Goal: Task Accomplishment & Management: Complete application form

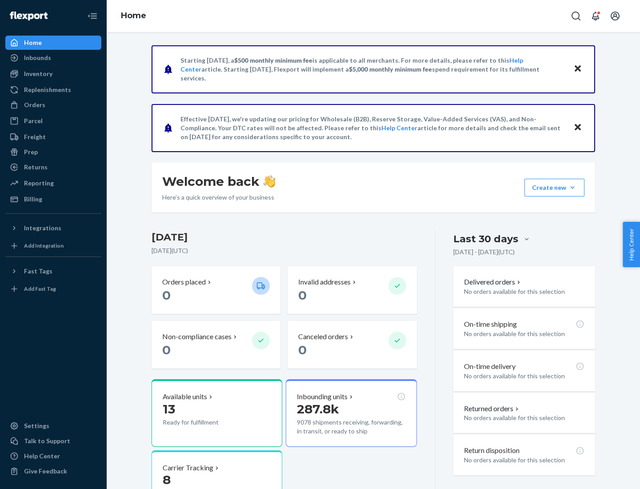
click at [572, 187] on button "Create new Create new inbound Create new order Create new product" at bounding box center [554, 188] width 60 height 18
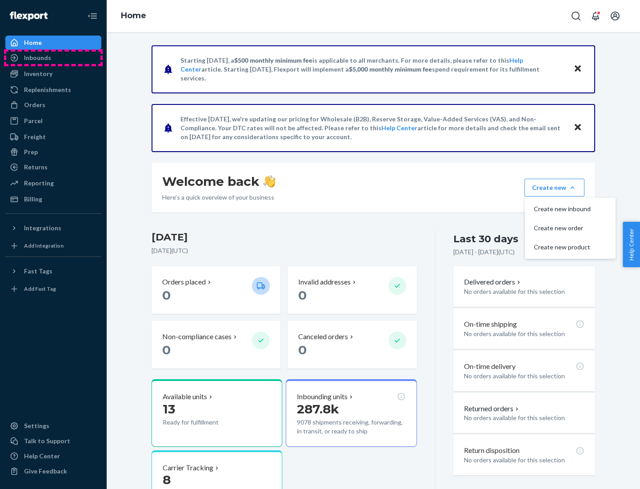
click at [53, 58] on div "Inbounds" at bounding box center [53, 58] width 94 height 12
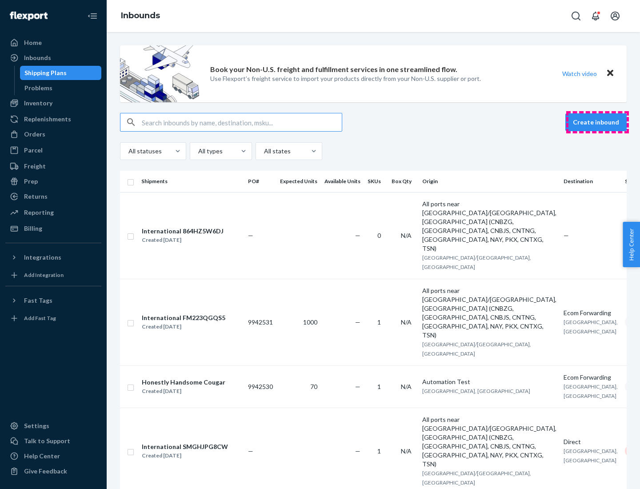
click at [597, 122] on button "Create inbound" at bounding box center [595, 122] width 61 height 18
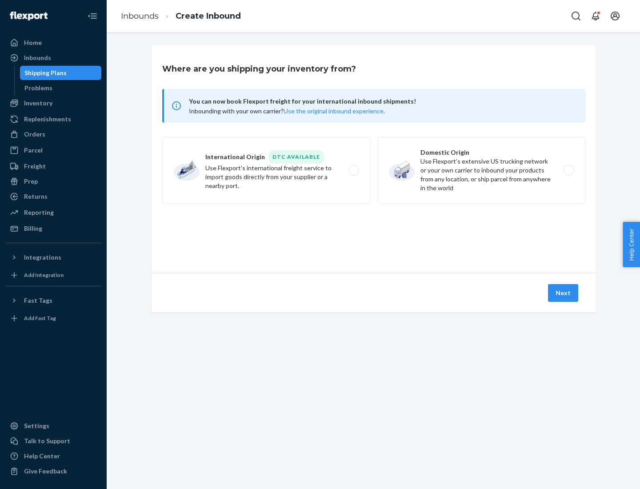
click at [481, 170] on label "Domestic Origin Use Flexport’s extensive US trucking network or your own carrie…" at bounding box center [481, 170] width 208 height 67
click at [568, 170] on input "Domestic Origin Use Flexport’s extensive US trucking network or your own carrie…" at bounding box center [571, 171] width 6 height 6
radio input "true"
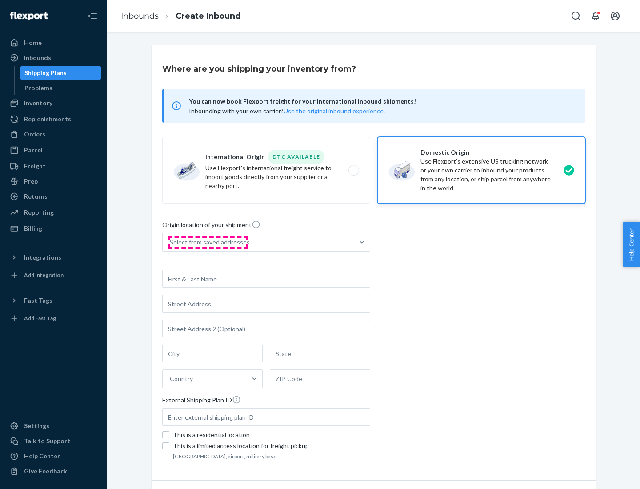
click at [207, 242] on div "Select from saved addresses" at bounding box center [210, 242] width 80 height 9
click at [171, 242] on input "Select from saved addresses" at bounding box center [170, 242] width 1 height 9
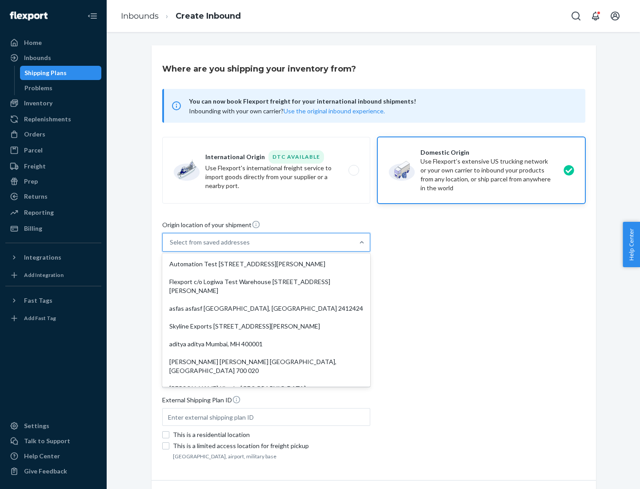
scroll to position [4, 0]
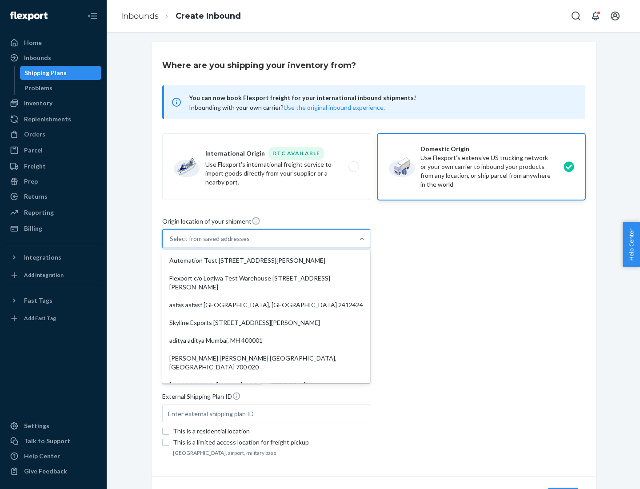
click at [266, 260] on div "Automation Test [STREET_ADDRESS][PERSON_NAME]" at bounding box center [266, 260] width 204 height 18
click at [171, 243] on input "option Automation Test [STREET_ADDRESS][PERSON_NAME]. 9 results available. Use …" at bounding box center [170, 238] width 1 height 9
type input "Automation Test"
type input "[STREET_ADDRESS][PERSON_NAME]"
type input "9th Floor"
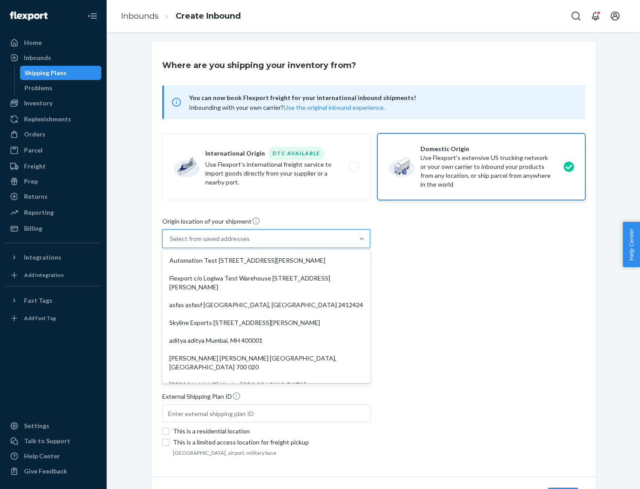
type input "[GEOGRAPHIC_DATA]"
type input "CA"
type input "94104"
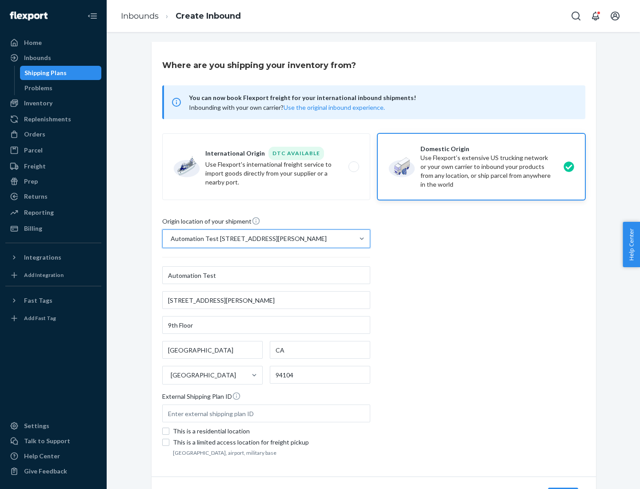
scroll to position [52, 0]
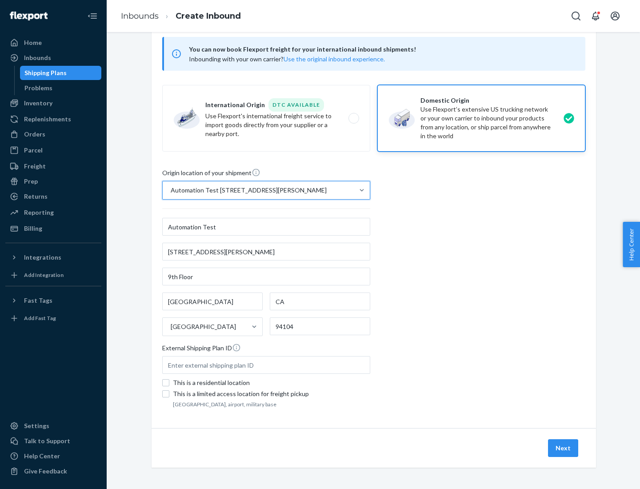
click at [563, 448] on button "Next" at bounding box center [563, 448] width 30 height 18
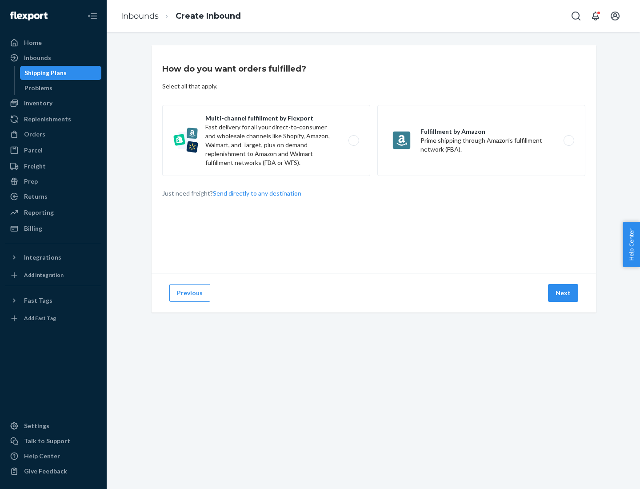
click at [266, 140] on label "Multi-channel fulfillment by Flexport Fast delivery for all your direct-to-cons…" at bounding box center [266, 140] width 208 height 71
click at [353, 140] on input "Multi-channel fulfillment by Flexport Fast delivery for all your direct-to-cons…" at bounding box center [356, 141] width 6 height 6
radio input "true"
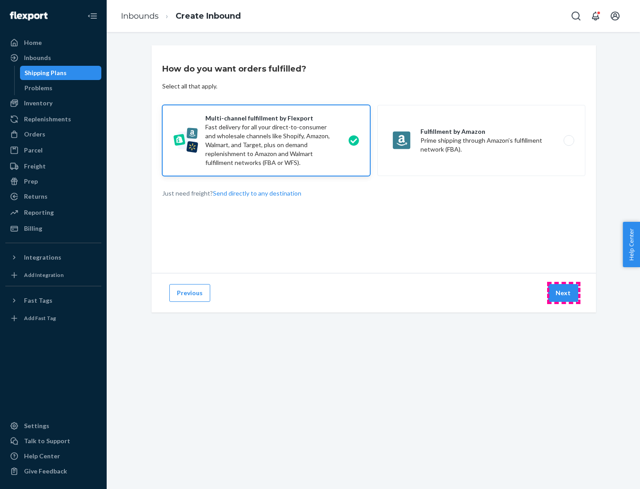
click at [563, 293] on button "Next" at bounding box center [563, 293] width 30 height 18
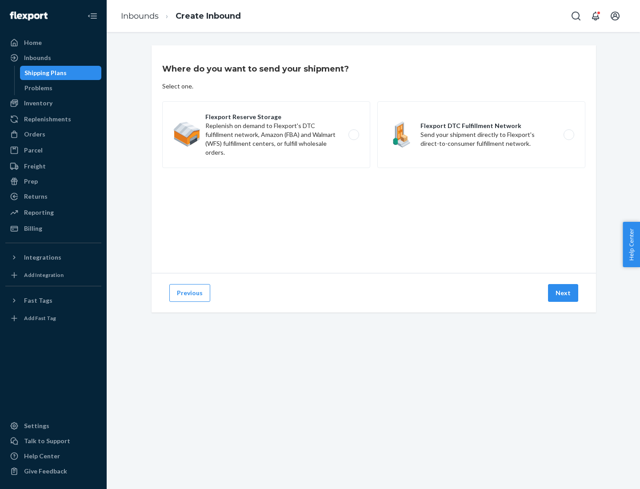
click at [481, 135] on label "Flexport DTC Fulfillment Network Send your shipment directly to Flexport's dire…" at bounding box center [481, 134] width 208 height 67
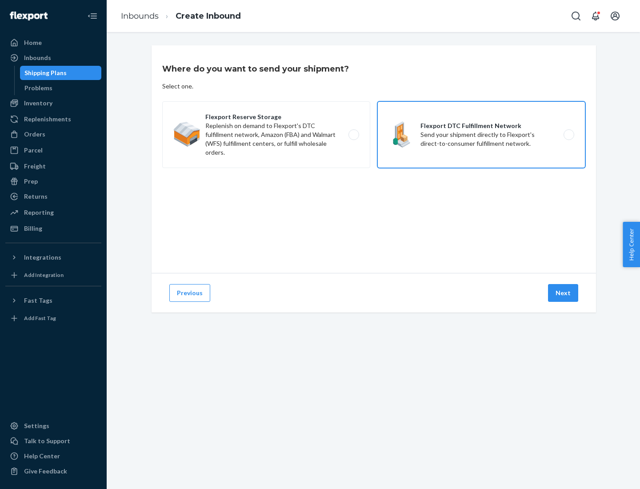
click at [568, 135] on input "Flexport DTC Fulfillment Network Send your shipment directly to Flexport's dire…" at bounding box center [571, 135] width 6 height 6
radio input "true"
click at [563, 293] on button "Next" at bounding box center [563, 293] width 30 height 18
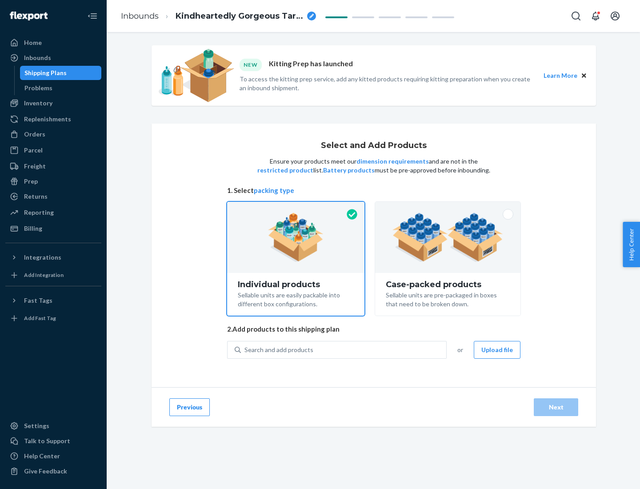
click at [448, 237] on img at bounding box center [447, 237] width 111 height 49
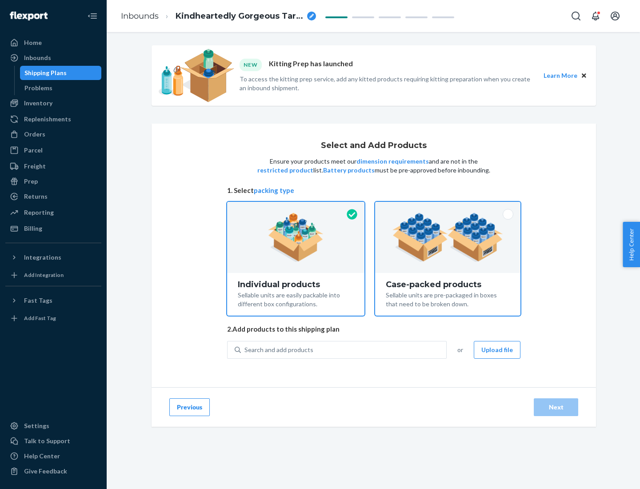
click at [448, 207] on input "Case-packed products Sellable units are pre-packaged in boxes that need to be b…" at bounding box center [448, 205] width 6 height 6
radio input "true"
radio input "false"
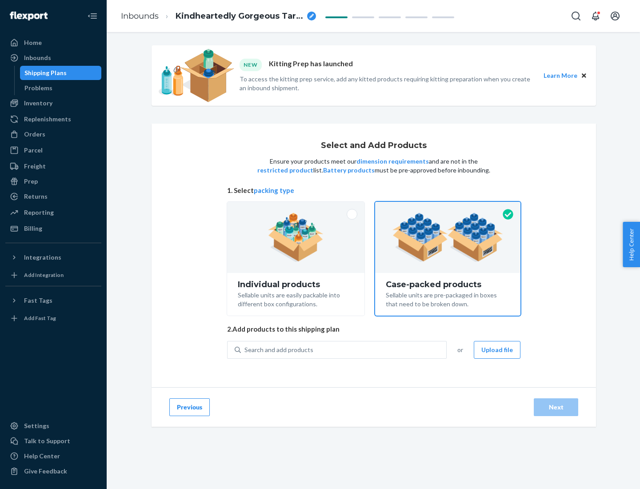
click at [344, 349] on div "Search and add products" at bounding box center [343, 350] width 205 height 16
click at [245, 349] on input "Search and add products" at bounding box center [244, 349] width 1 height 9
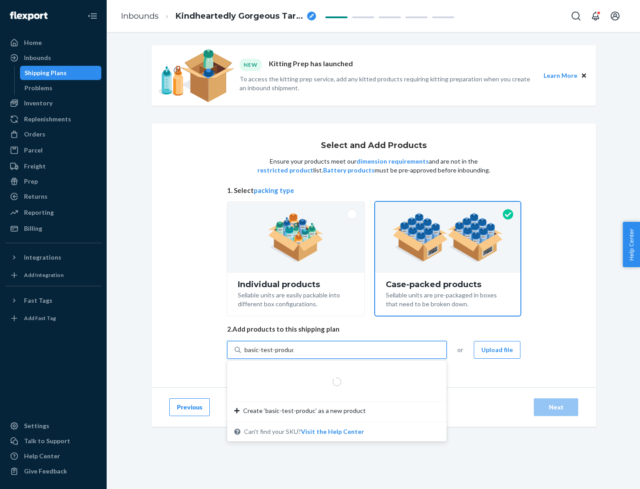
type input "basic-test-product-1"
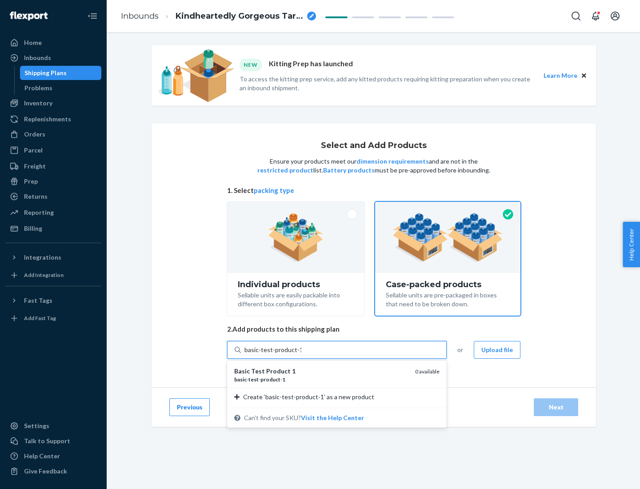
click at [321, 379] on div "basic - test - product - 1" at bounding box center [321, 379] width 174 height 8
click at [301, 354] on input "basic-test-product-1" at bounding box center [272, 349] width 57 height 9
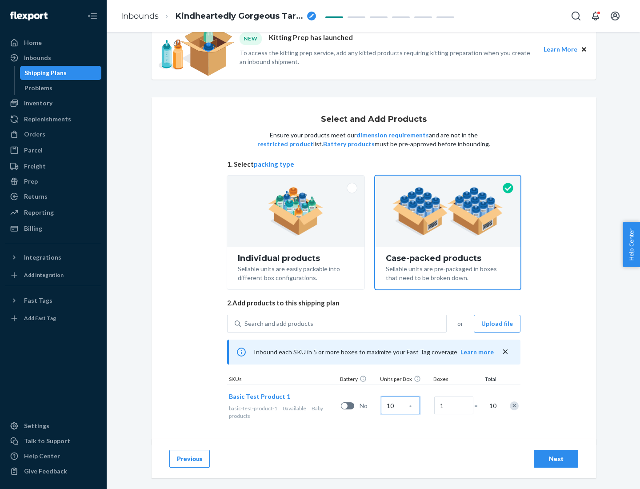
scroll to position [32, 0]
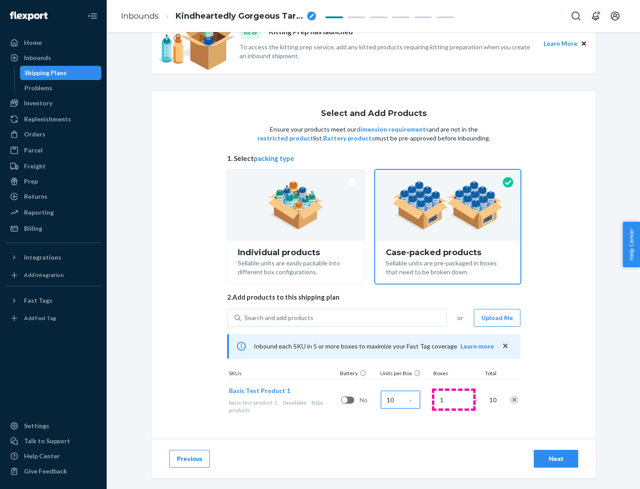
type input "10"
type input "7"
click at [556, 459] on div "Next" at bounding box center [555, 458] width 29 height 9
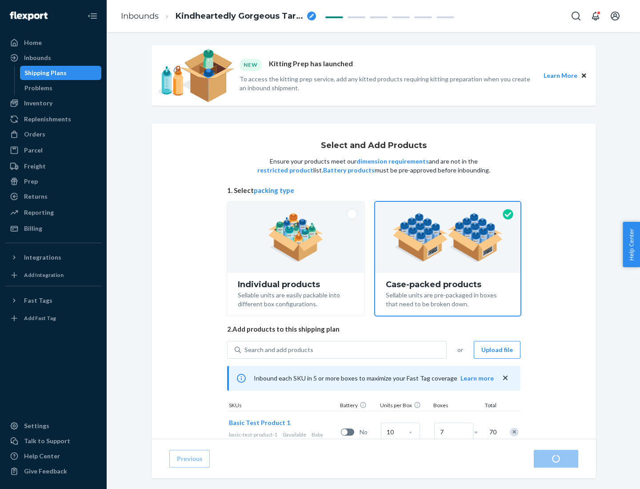
radio input "true"
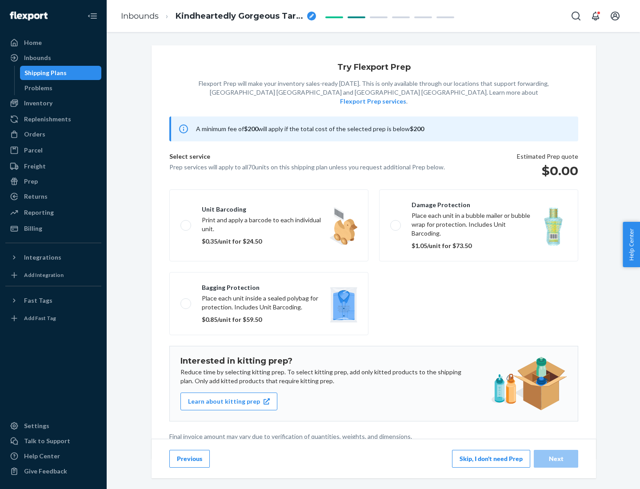
scroll to position [2, 0]
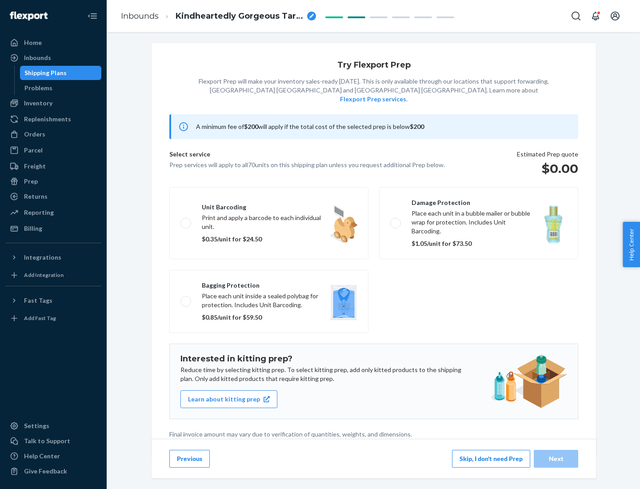
click at [269, 283] on label "Bagging protection Place each unit inside a sealed polybag for protection. Incl…" at bounding box center [268, 301] width 199 height 63
click at [186, 298] on input "Bagging protection Place each unit inside a sealed polybag for protection. Incl…" at bounding box center [183, 301] width 6 height 6
checkbox input "true"
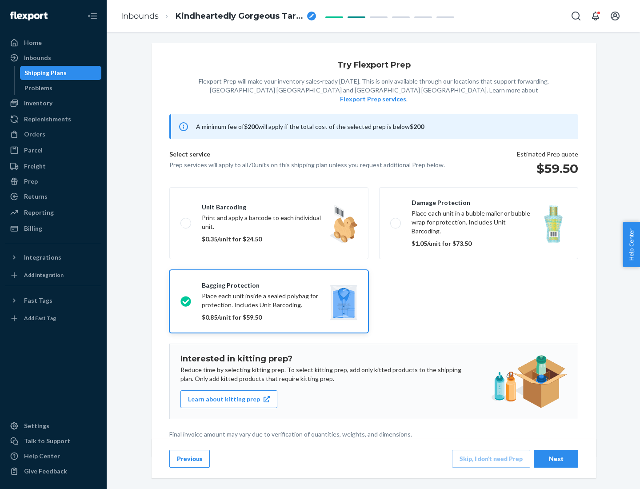
click at [556, 458] on div "Next" at bounding box center [555, 458] width 29 height 9
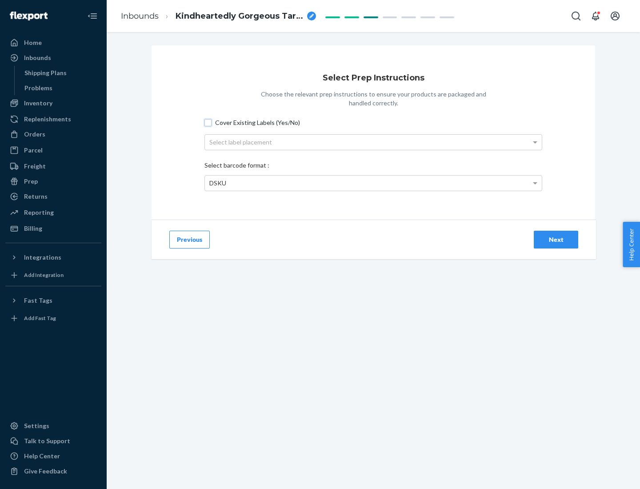
click at [208, 122] on input "Cover Existing Labels (Yes/No)" at bounding box center [207, 122] width 7 height 7
checkbox input "true"
click at [373, 142] on div "Select label placement" at bounding box center [373, 142] width 337 height 15
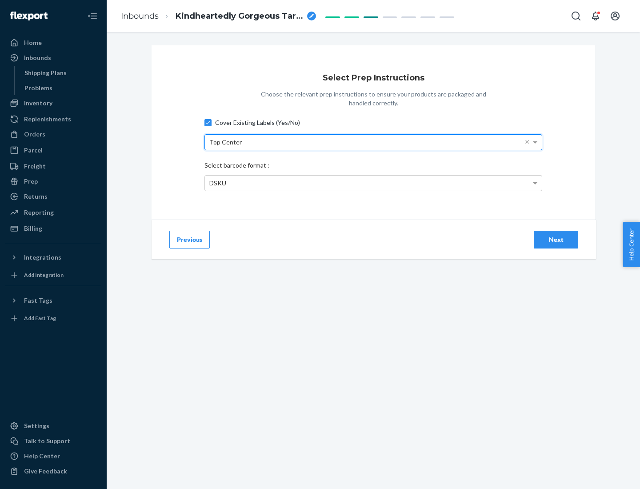
click at [373, 183] on div "DSKU" at bounding box center [373, 183] width 337 height 15
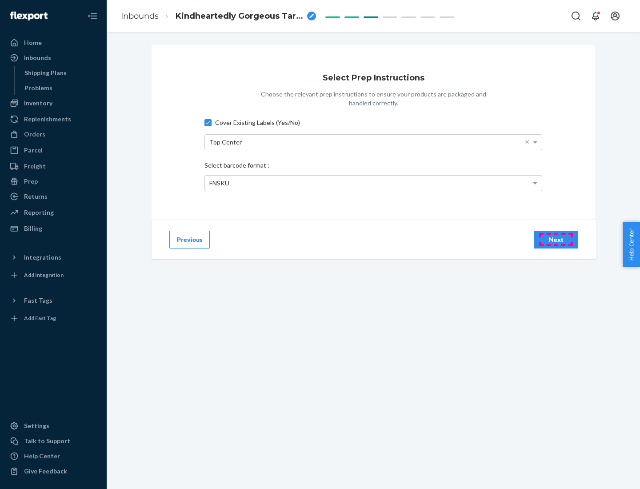
click at [556, 239] on div "Next" at bounding box center [555, 239] width 29 height 9
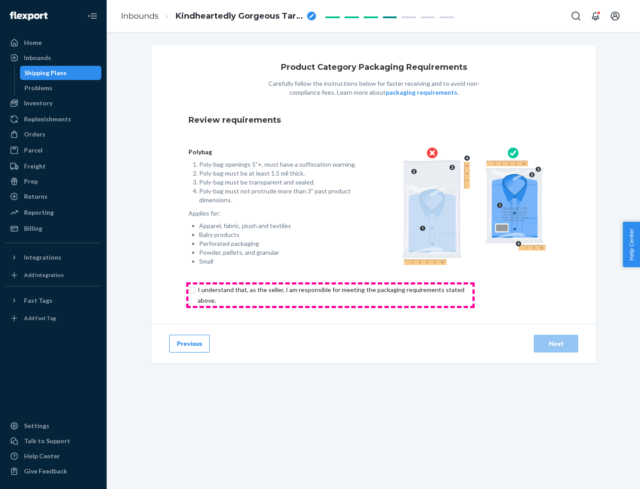
click at [330, 295] on input "checkbox" at bounding box center [335, 294] width 295 height 21
checkbox input "true"
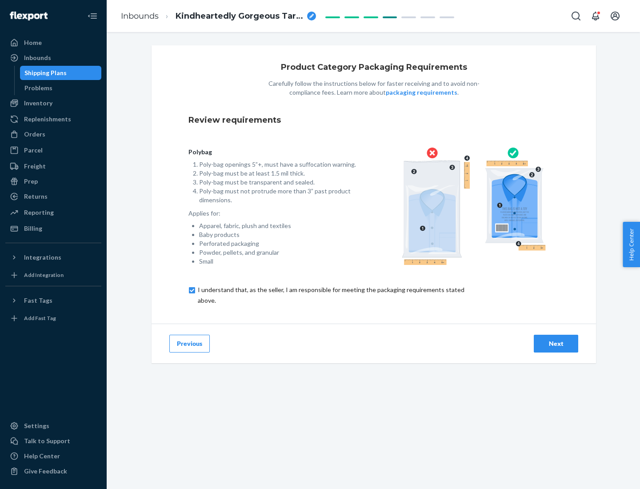
click at [556, 343] on div "Next" at bounding box center [555, 343] width 29 height 9
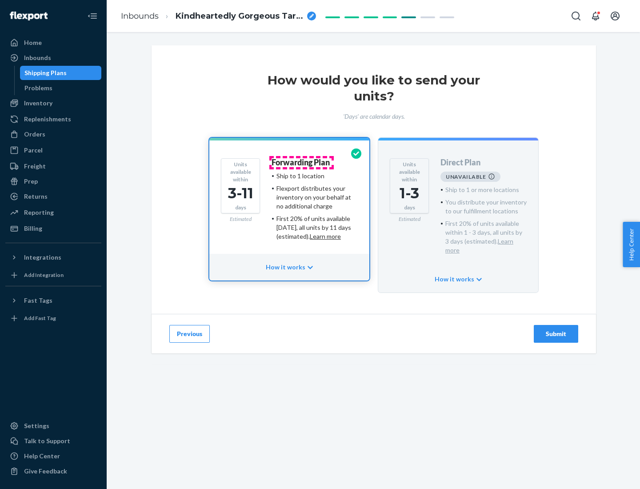
click at [301, 162] on h4 "Forwarding Plan" at bounding box center [300, 162] width 58 height 9
click at [556, 329] on div "Submit" at bounding box center [555, 333] width 29 height 9
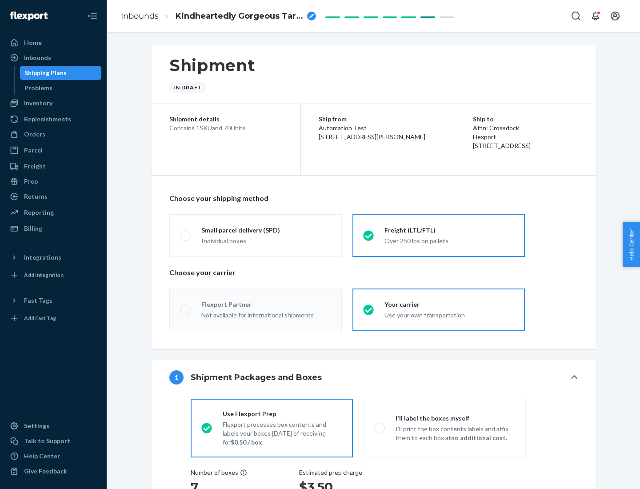
radio input "true"
radio input "false"
radio input "true"
radio input "false"
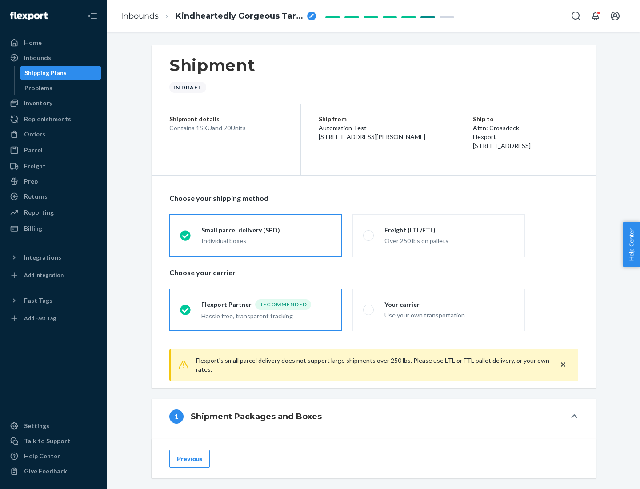
click at [439, 235] on div "Over 250 lbs on pallets" at bounding box center [449, 240] width 130 height 11
click at [369, 235] on input "Freight (LTL/FTL) Over 250 lbs on pallets" at bounding box center [366, 235] width 6 height 6
radio input "true"
radio input "false"
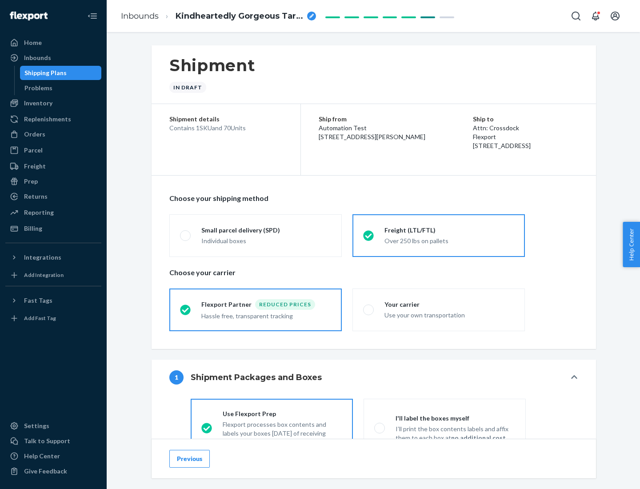
scroll to position [49, 0]
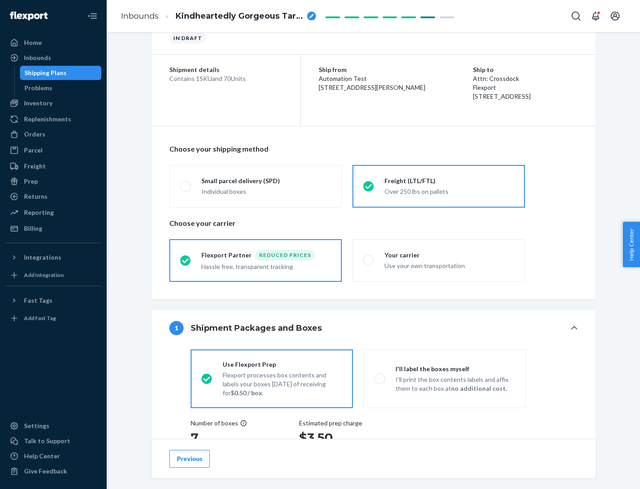
click at [439, 260] on div "Use your own transportation" at bounding box center [449, 264] width 130 height 11
click at [369, 260] on input "Your carrier Use your own transportation" at bounding box center [366, 260] width 6 height 6
radio input "true"
radio input "false"
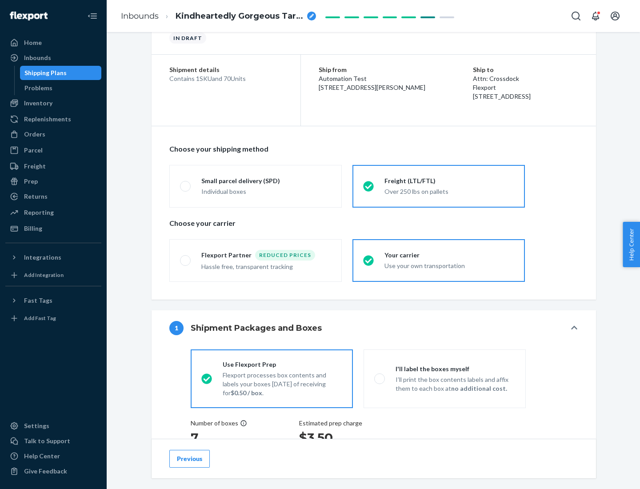
scroll to position [226, 0]
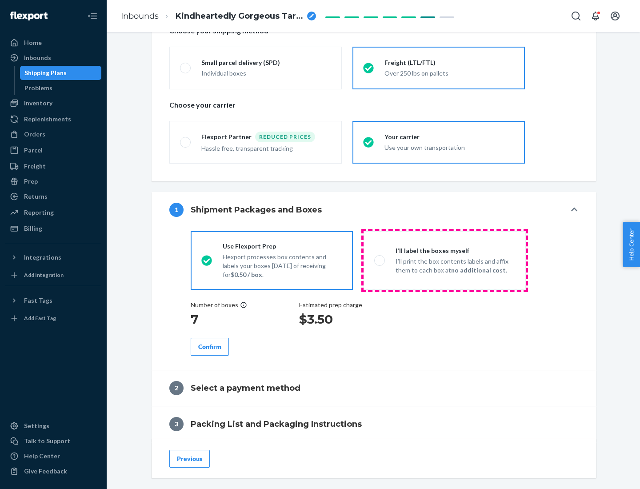
click at [444, 260] on p "I’ll print the box contents labels and affix them to each box at no additional …" at bounding box center [455, 266] width 120 height 18
click at [380, 260] on input "I'll label the boxes myself I’ll print the box contents labels and affix them t…" at bounding box center [377, 260] width 6 height 6
radio input "true"
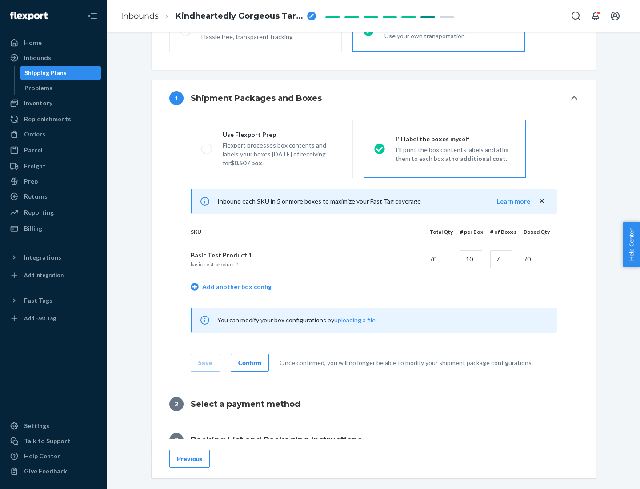
scroll to position [153, 0]
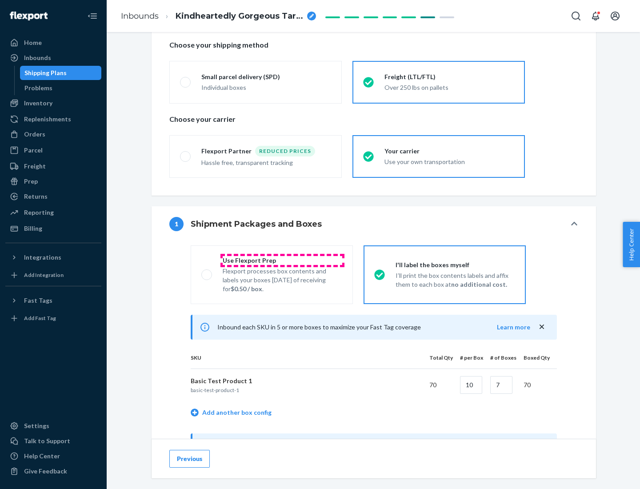
click at [282, 260] on div "Use Flexport Prep" at bounding box center [283, 260] width 120 height 9
click at [207, 271] on input "Use Flexport Prep Flexport processes box contents and labels your boxes [DATE] …" at bounding box center [204, 274] width 6 height 6
radio input "true"
radio input "false"
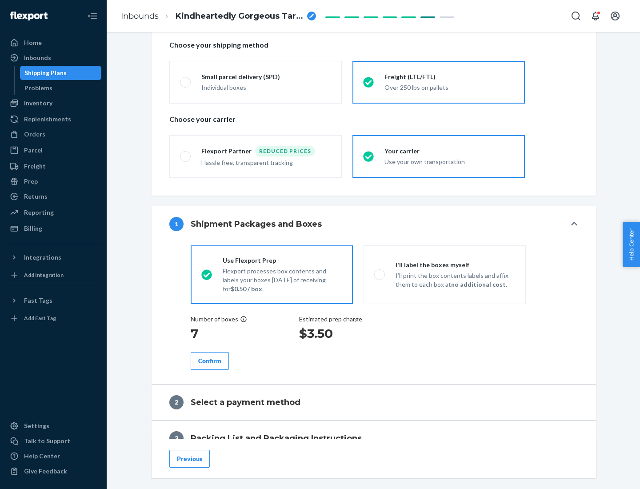
scroll to position [254, 0]
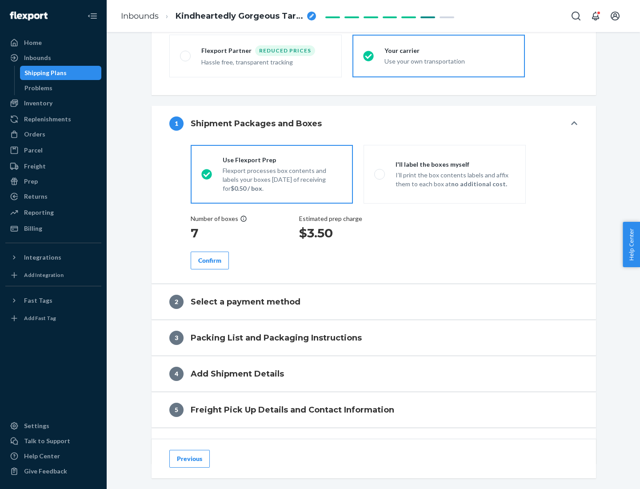
click at [210, 260] on div "Confirm" at bounding box center [209, 260] width 23 height 9
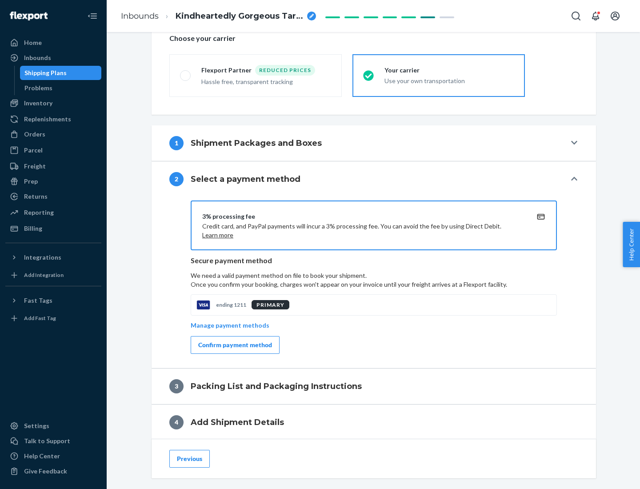
scroll to position [319, 0]
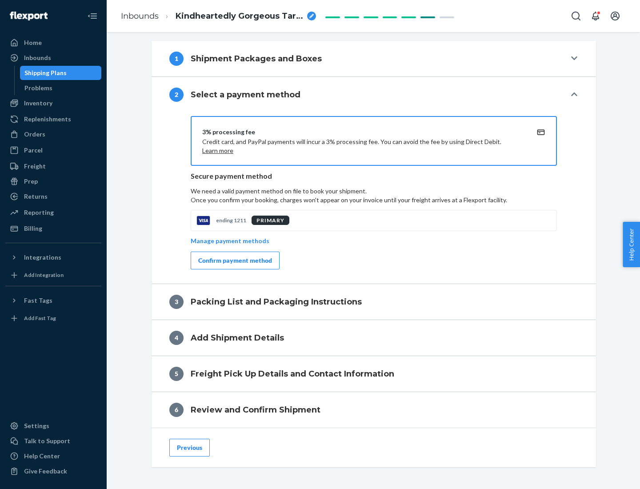
click at [234, 260] on div "Confirm payment method" at bounding box center [235, 260] width 74 height 9
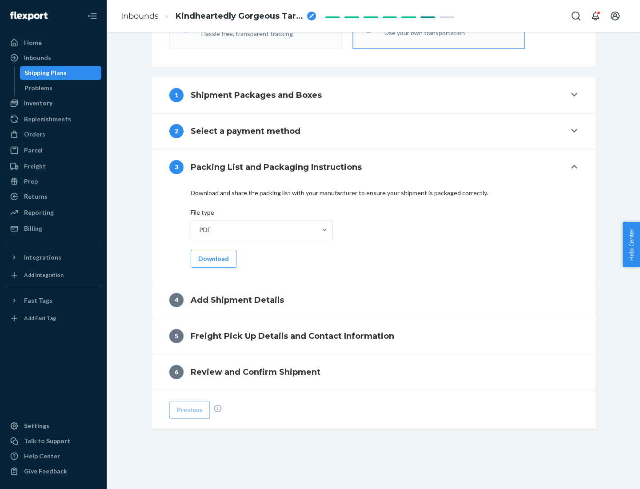
scroll to position [280, 0]
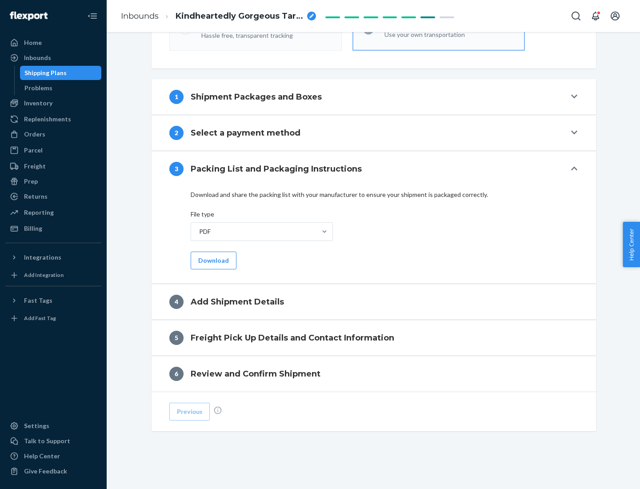
click at [212, 260] on button "Download" at bounding box center [214, 260] width 46 height 18
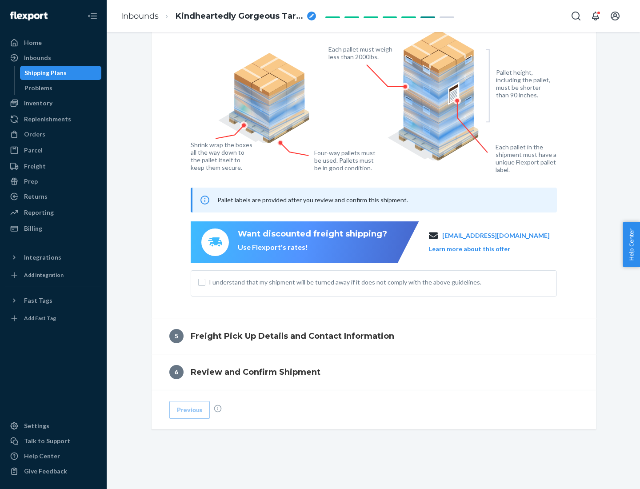
click at [374, 282] on span "I understand that my shipment will be turned away if it does not comply with th…" at bounding box center [379, 282] width 340 height 9
click at [205, 282] on input "I understand that my shipment will be turned away if it does not comply with th…" at bounding box center [201, 282] width 7 height 7
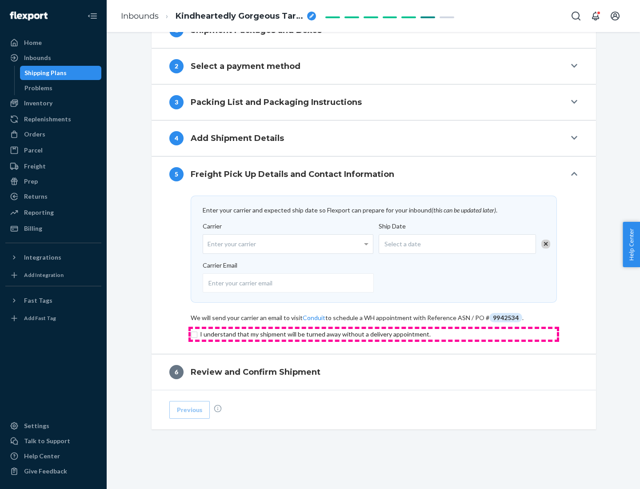
click at [374, 334] on input "checkbox" at bounding box center [374, 334] width 366 height 11
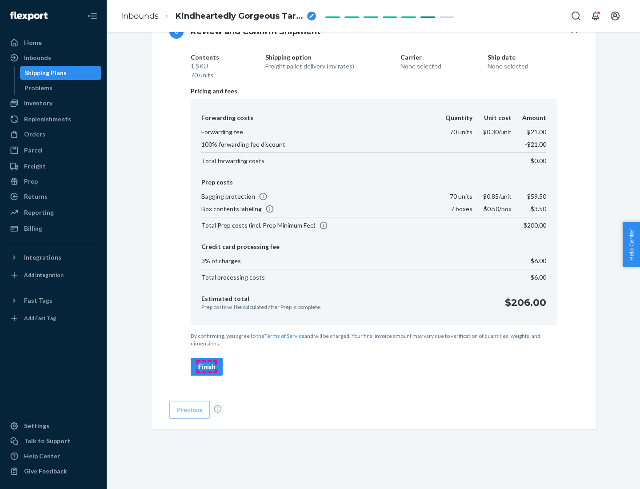
click at [207, 367] on div "Finish" at bounding box center [206, 366] width 17 height 9
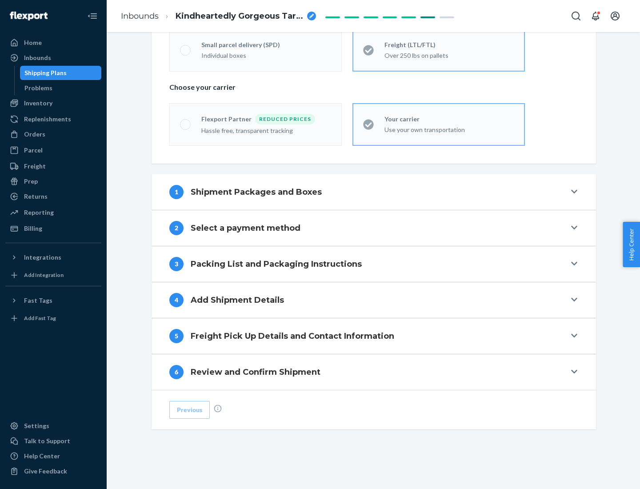
scroll to position [185, 0]
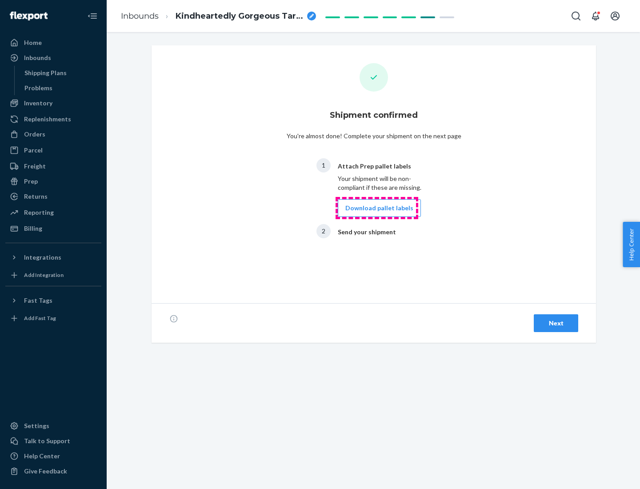
click at [377, 208] on button "Download pallet labels" at bounding box center [379, 208] width 83 height 18
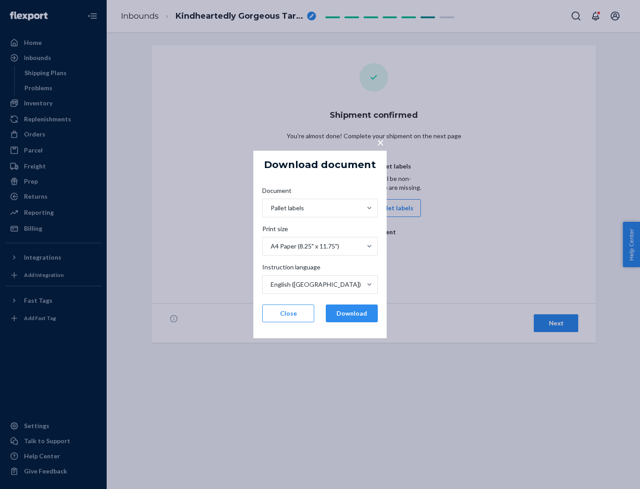
click at [351, 313] on button "Download" at bounding box center [352, 313] width 52 height 18
click at [380, 142] on span "×" at bounding box center [380, 142] width 7 height 15
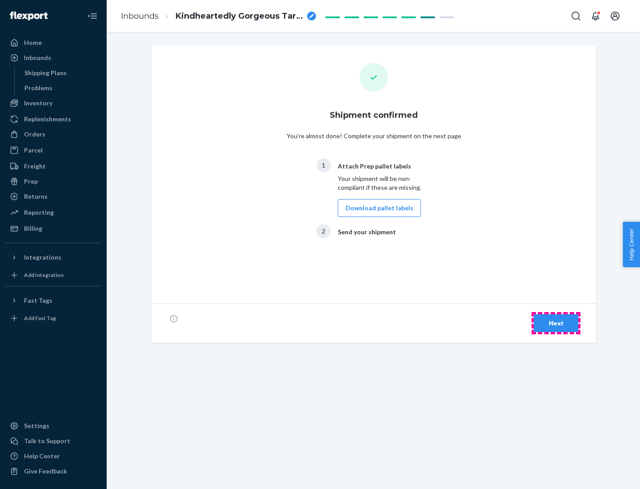
click at [556, 323] on div "Next" at bounding box center [555, 323] width 29 height 9
